Goal: Check status: Check status

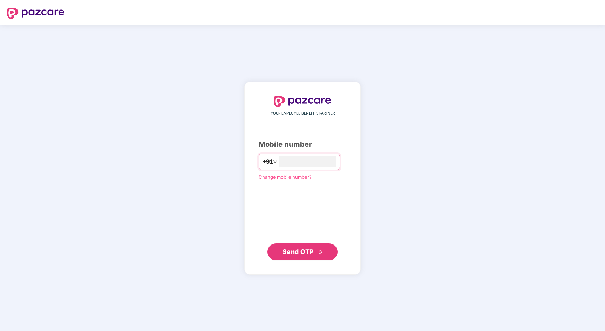
type input "**********"
click at [311, 247] on span "Send OTP" at bounding box center [303, 252] width 40 height 10
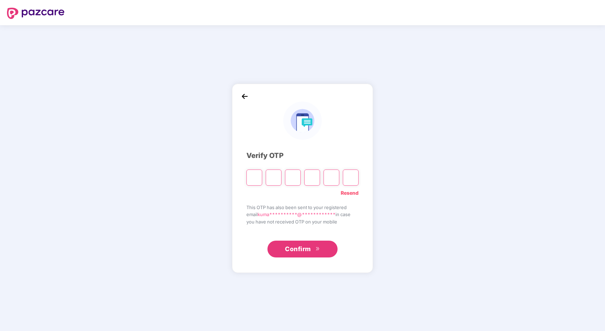
type input "*"
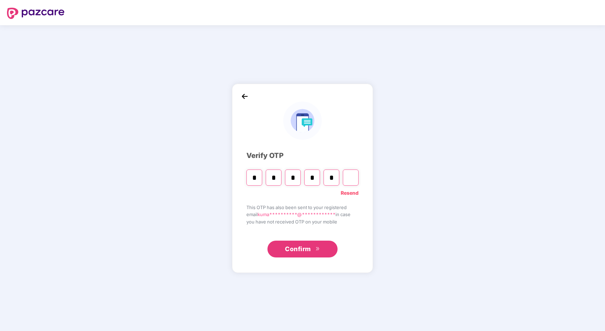
type input "*"
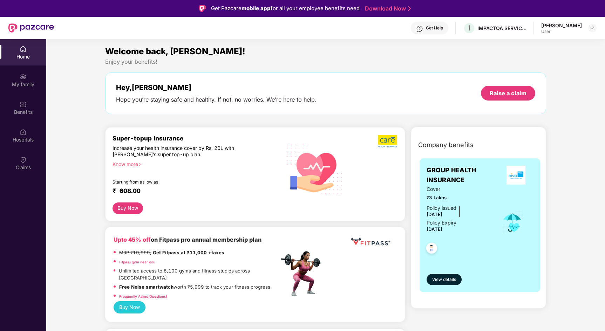
click at [139, 152] on div "Increase your health insurance cover by Rs. 20L with [PERSON_NAME]’s super top-…" at bounding box center [181, 151] width 136 height 13
click at [25, 86] on div "My family" at bounding box center [23, 84] width 46 height 7
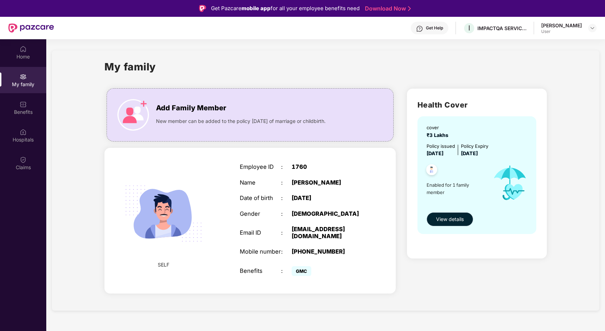
click at [454, 225] on button "View details" at bounding box center [450, 220] width 47 height 14
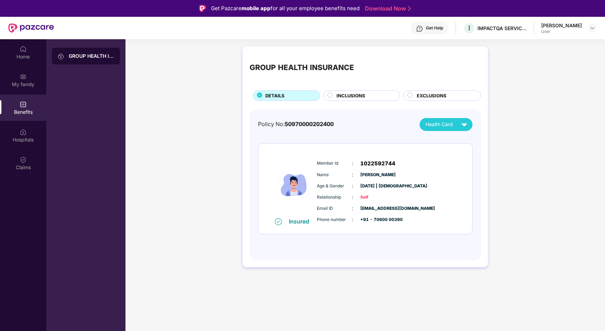
click at [346, 95] on span "INCLUSIONS" at bounding box center [351, 95] width 29 height 7
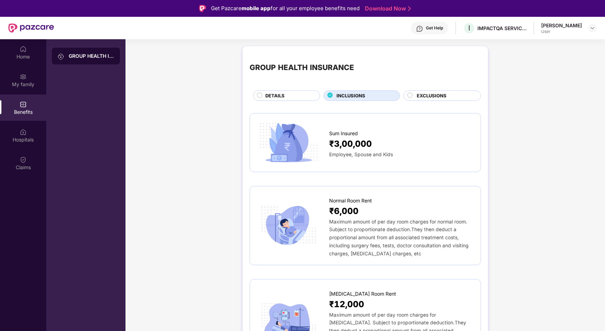
click at [422, 94] on span "EXCLUSIONS" at bounding box center [432, 95] width 30 height 7
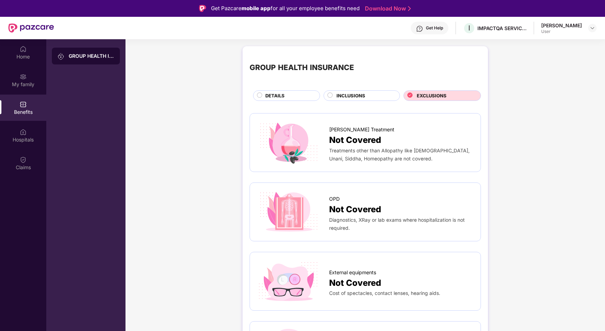
click at [283, 95] on span "DETAILS" at bounding box center [275, 95] width 19 height 7
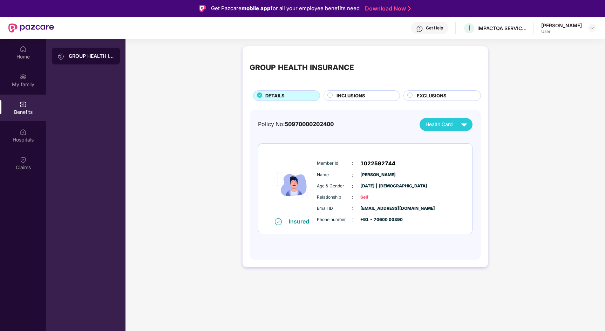
click at [435, 129] on div "Health Card" at bounding box center [448, 125] width 45 height 12
click at [368, 93] on div "INCLUSIONS" at bounding box center [364, 96] width 63 height 8
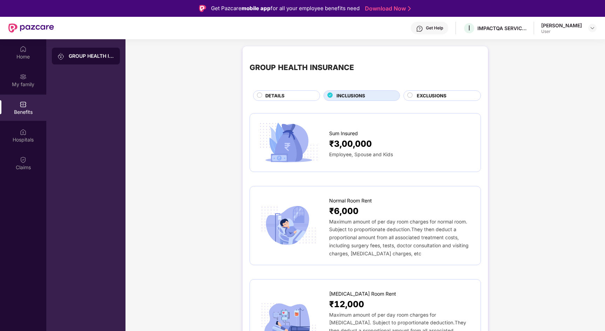
click at [426, 99] on span "EXCLUSIONS" at bounding box center [432, 95] width 30 height 7
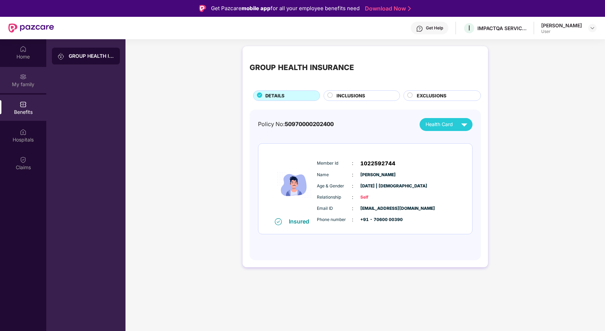
click at [28, 78] on div "My family" at bounding box center [23, 80] width 46 height 26
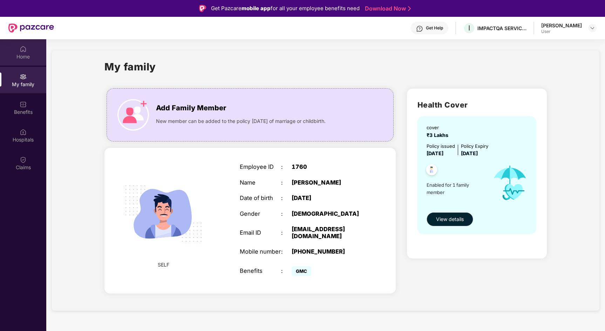
click at [27, 60] on div "Home" at bounding box center [23, 56] width 46 height 7
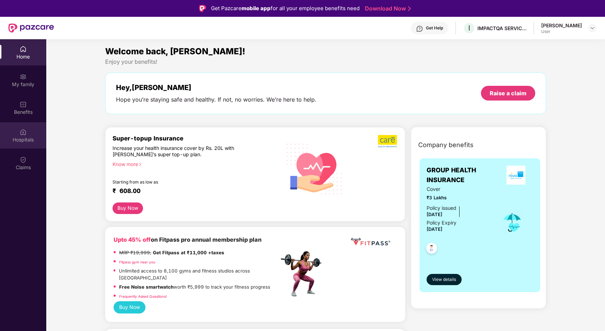
click at [27, 137] on div "Hospitals" at bounding box center [23, 139] width 46 height 7
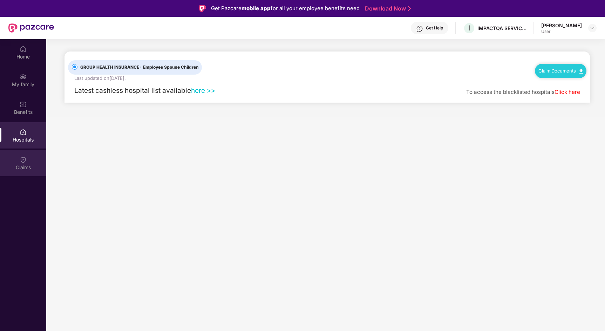
click at [22, 162] on img at bounding box center [23, 159] width 7 height 7
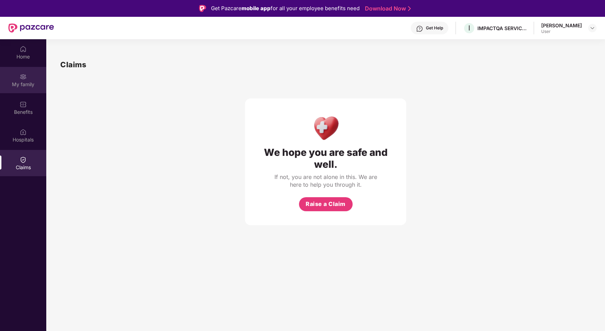
click at [33, 80] on div "My family" at bounding box center [23, 80] width 46 height 26
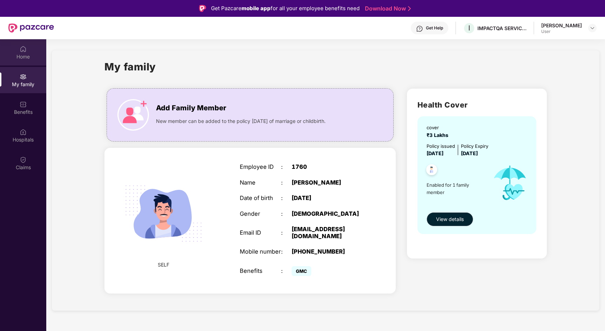
click at [31, 59] on div "Home" at bounding box center [23, 56] width 46 height 7
